Goal: Task Accomplishment & Management: Use online tool/utility

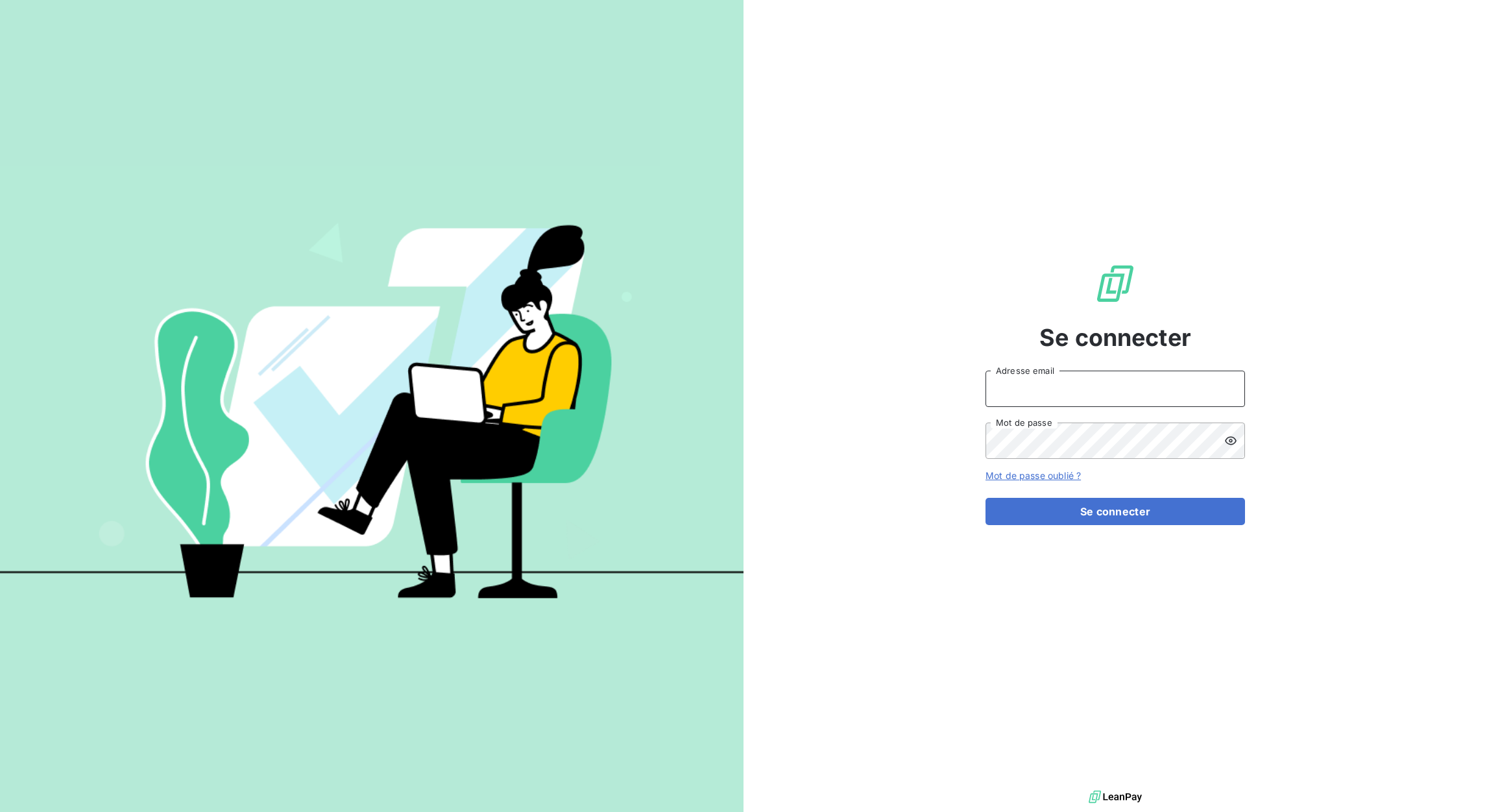
type input "xavier.ruez@met.com"
click at [1171, 489] on form "xavier.ruez@met.com Adresse email Mot de passe Mot de passe oublié ? Se connect…" at bounding box center [1115, 447] width 260 height 154
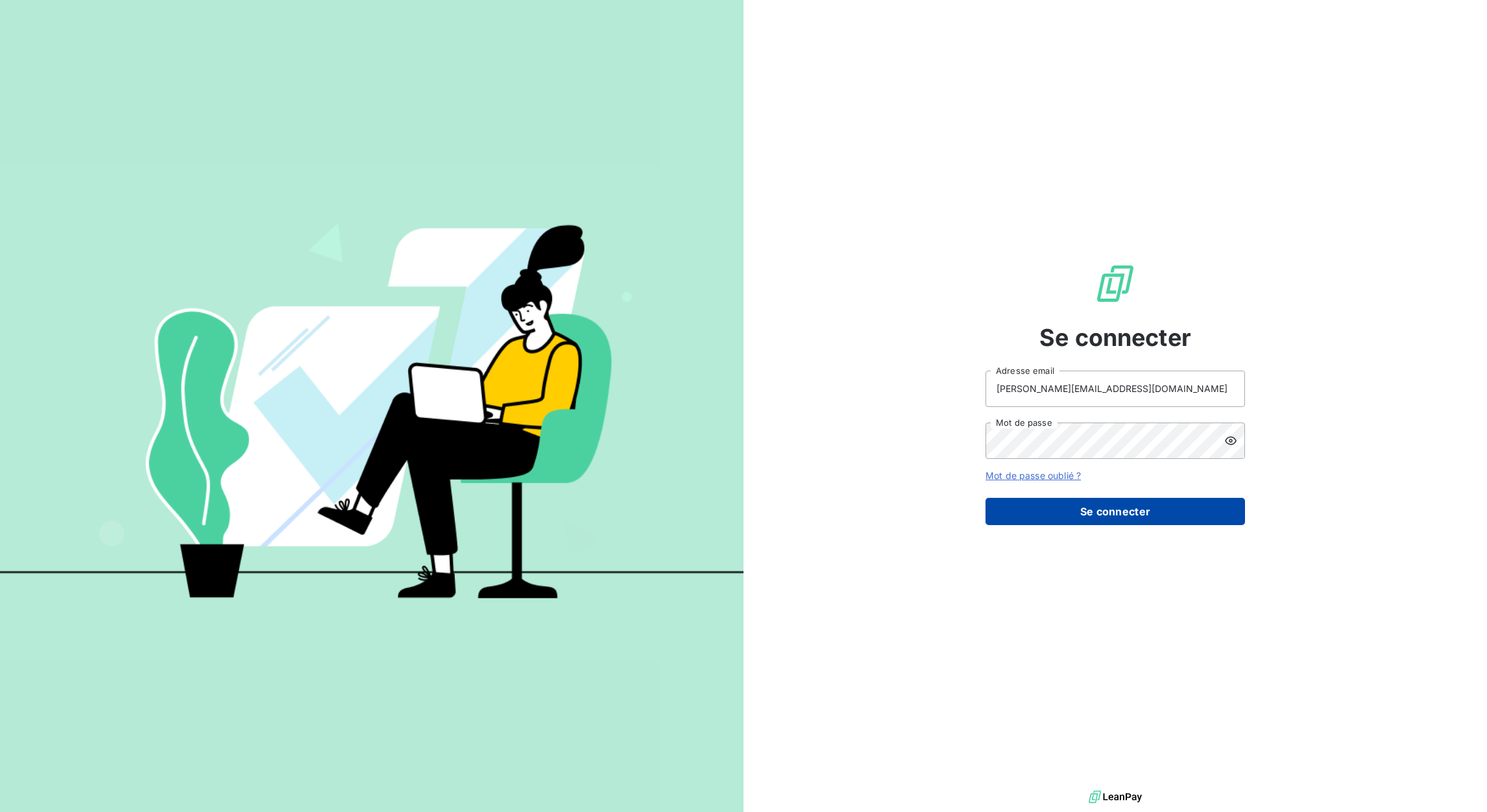
click at [1171, 515] on button "Se connecter" at bounding box center [1115, 511] width 260 height 27
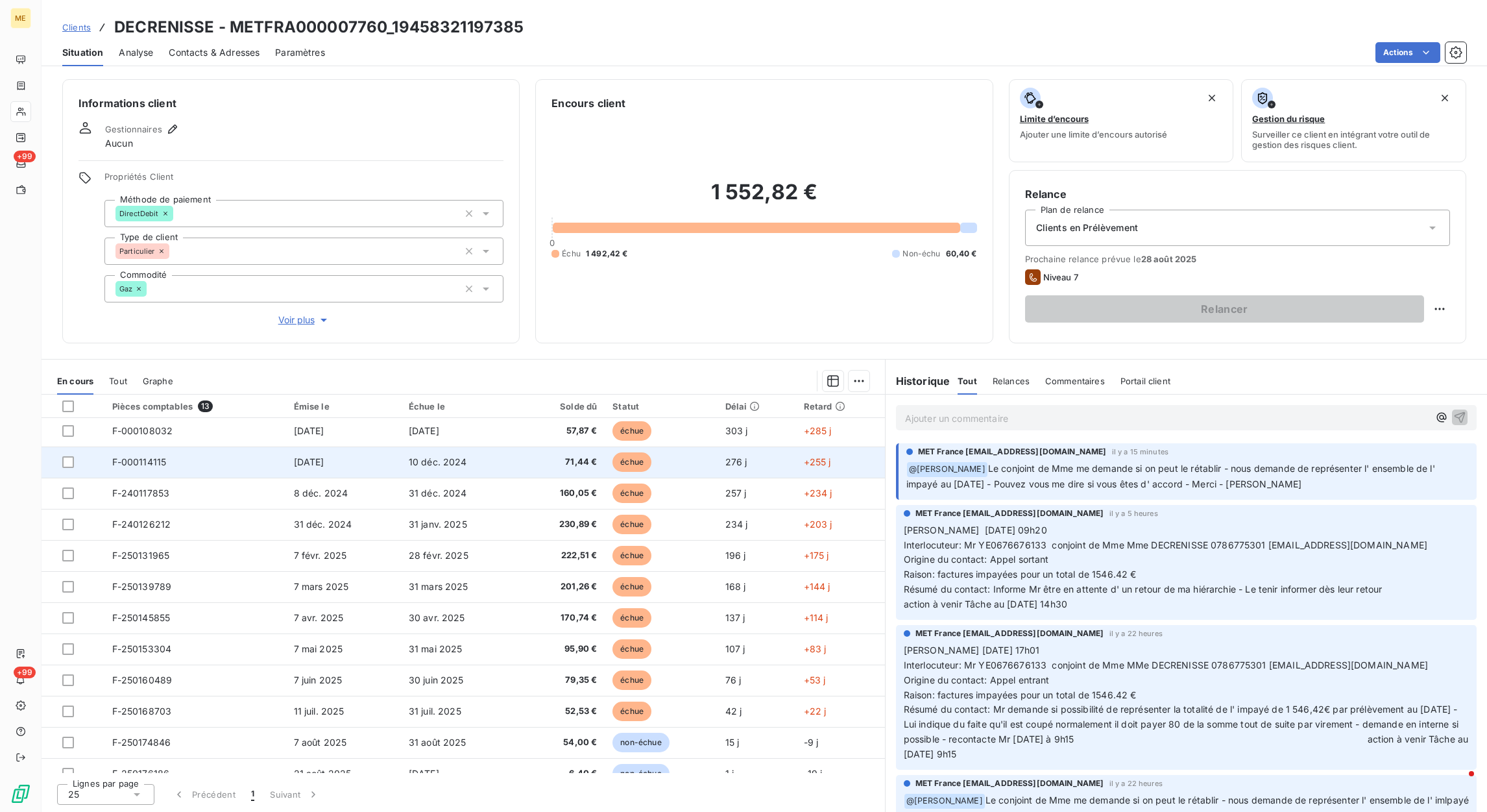
scroll to position [51, 0]
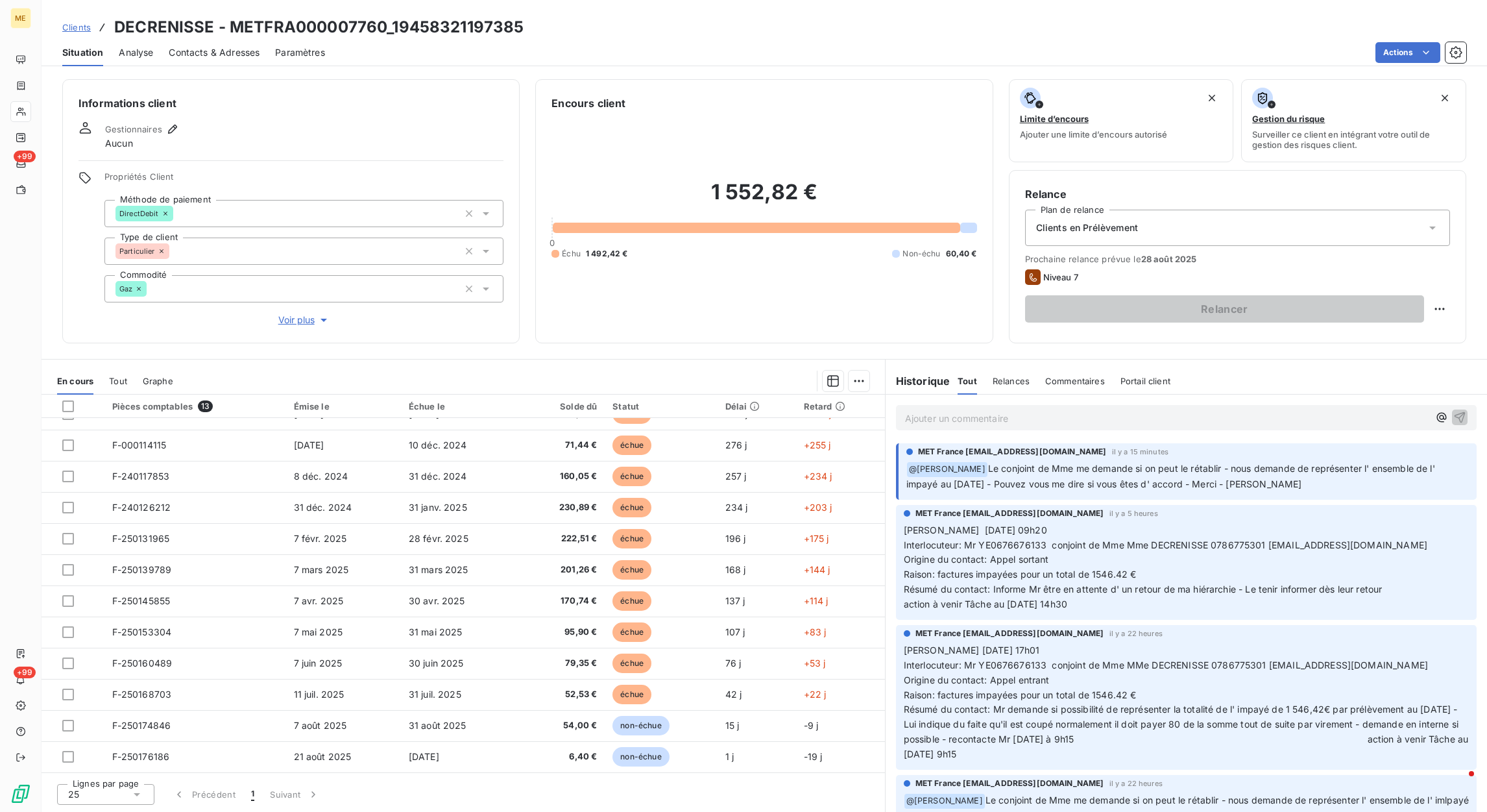
click at [1103, 422] on p "Ajouter un commentaire ﻿" at bounding box center [1167, 418] width 524 height 16
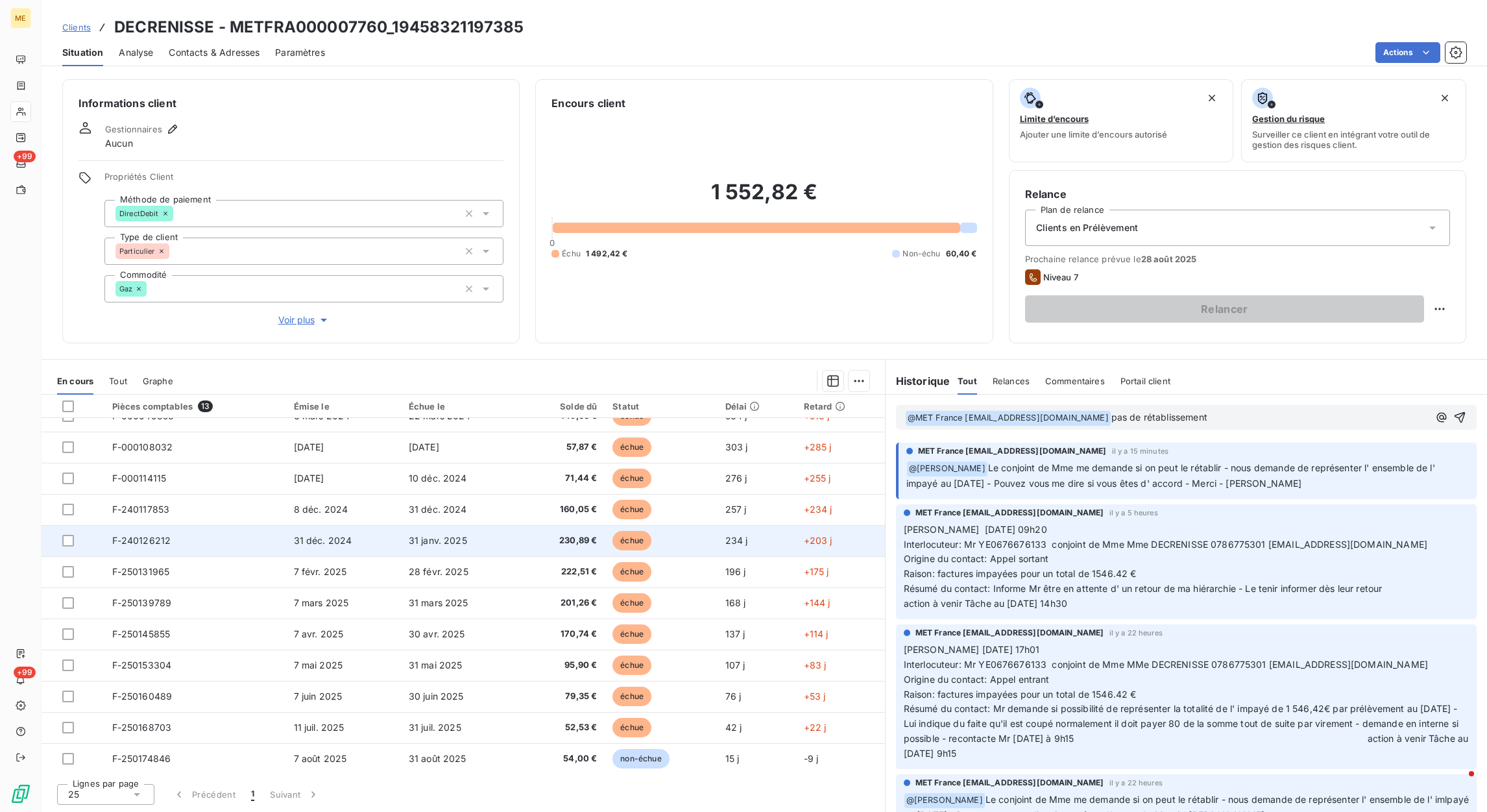
scroll to position [0, 0]
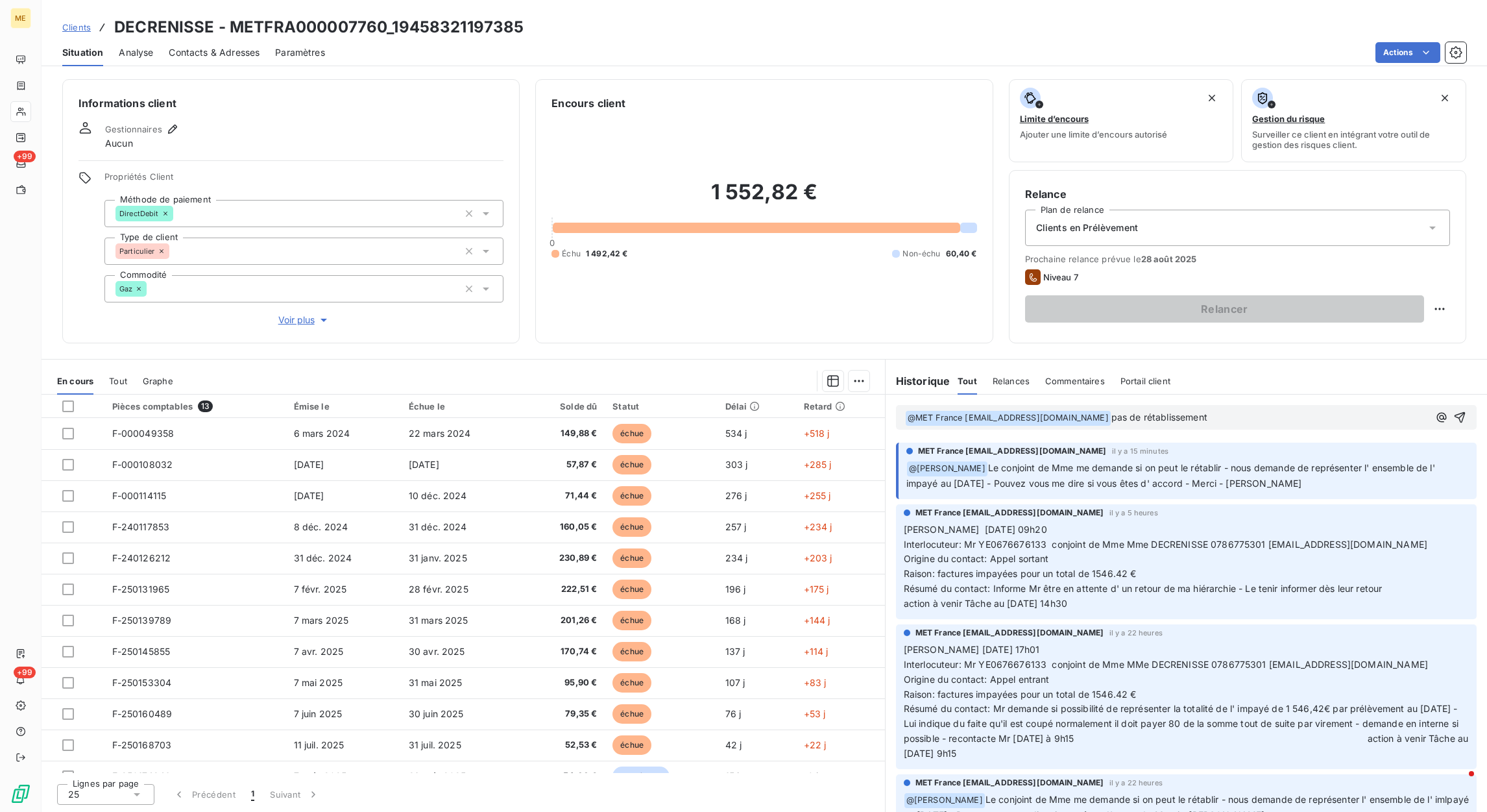
click at [1270, 421] on p "﻿ @ MET France met-france@recouvrement.met.com ﻿ pas de rétablissement" at bounding box center [1167, 418] width 524 height 16
